Goal: Information Seeking & Learning: Find specific fact

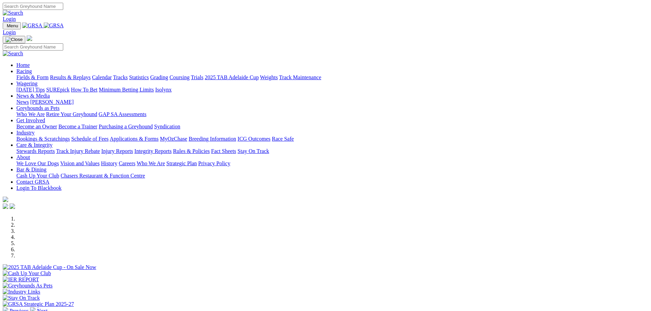
click at [154, 87] on link "Minimum Betting Limits" at bounding box center [126, 90] width 55 height 6
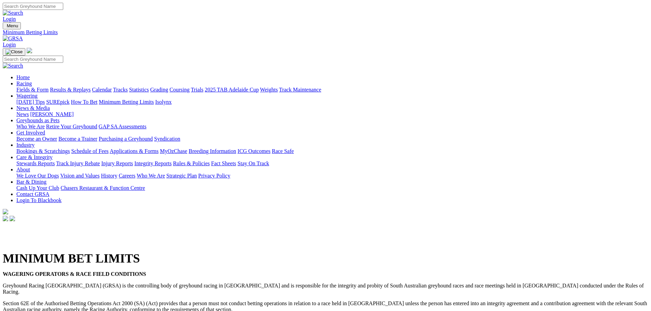
click at [32, 81] on link "Racing" at bounding box center [23, 84] width 15 height 6
click at [91, 87] on link "Results & Replays" at bounding box center [70, 90] width 41 height 6
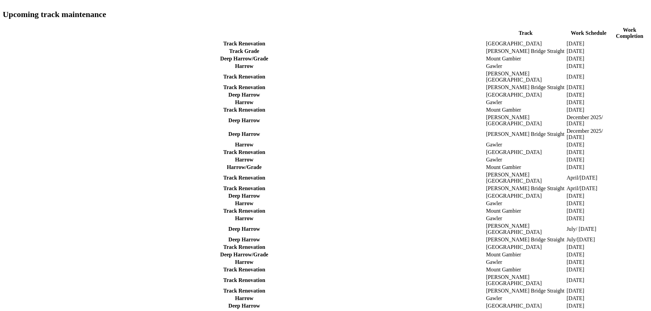
scroll to position [308, 0]
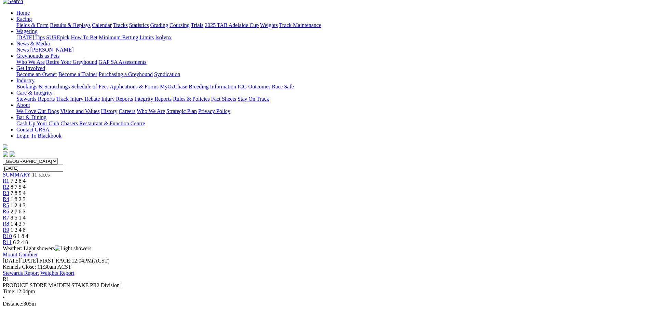
scroll to position [34, 0]
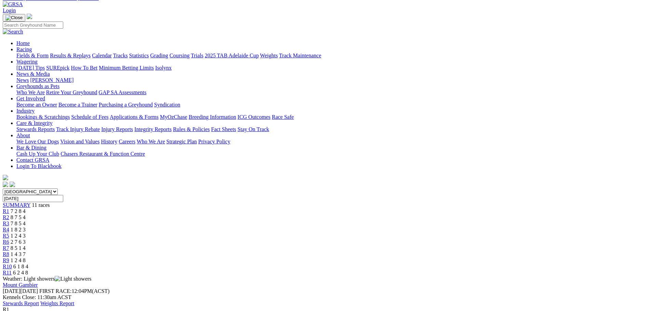
click at [26, 233] on span "1 2 4 3" at bounding box center [18, 236] width 15 height 6
